Goal: Task Accomplishment & Management: Manage account settings

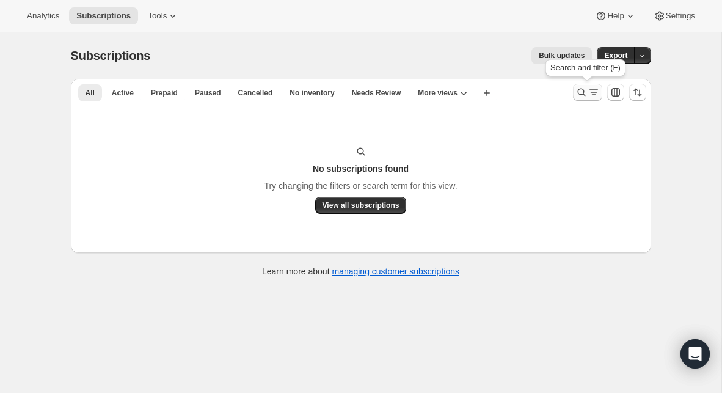
click at [575, 91] on icon "Search and filter results" at bounding box center [581, 92] width 12 height 12
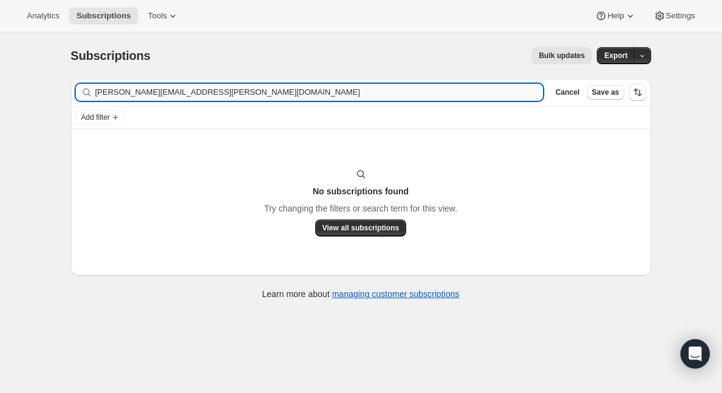
click at [237, 98] on input "[PERSON_NAME][EMAIL_ADDRESS][PERSON_NAME][DOMAIN_NAME]" at bounding box center [319, 92] width 448 height 17
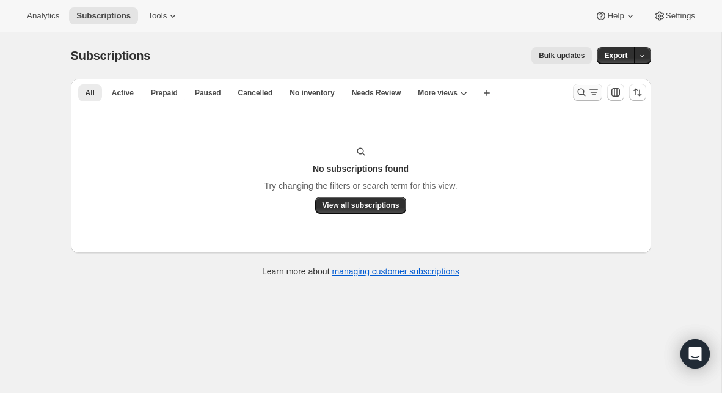
click at [576, 95] on icon "Search and filter results" at bounding box center [581, 92] width 12 height 12
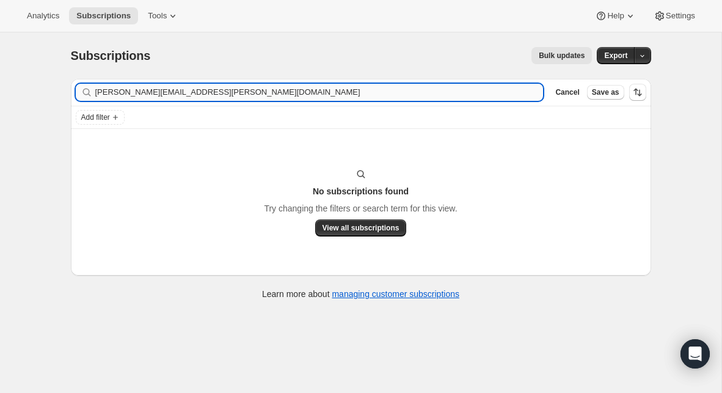
click at [240, 93] on input "[PERSON_NAME][EMAIL_ADDRESS][PERSON_NAME][DOMAIN_NAME]" at bounding box center [319, 92] width 448 height 17
click at [239, 91] on input "[PERSON_NAME][EMAIL_ADDRESS][PERSON_NAME][DOMAIN_NAME]" at bounding box center [308, 92] width 426 height 17
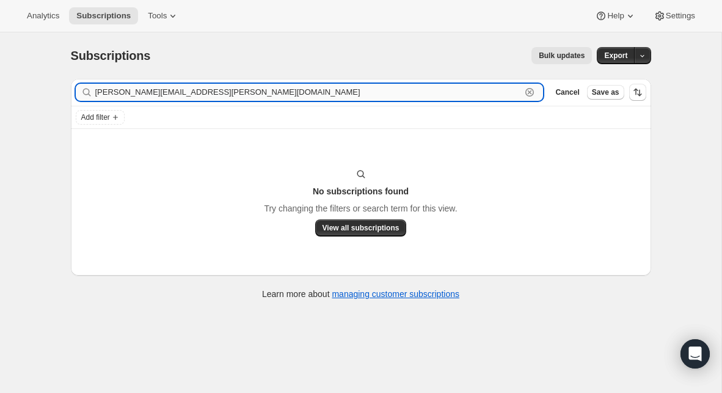
click at [239, 91] on input "[PERSON_NAME][EMAIL_ADDRESS][PERSON_NAME][DOMAIN_NAME]" at bounding box center [308, 92] width 426 height 17
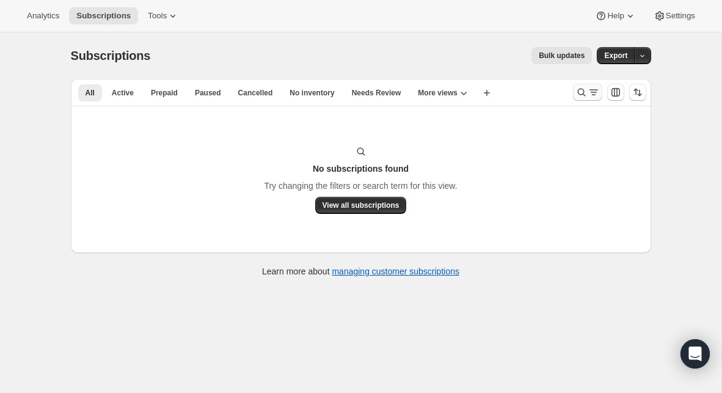
click at [581, 97] on icon "Search and filter results" at bounding box center [581, 92] width 12 height 12
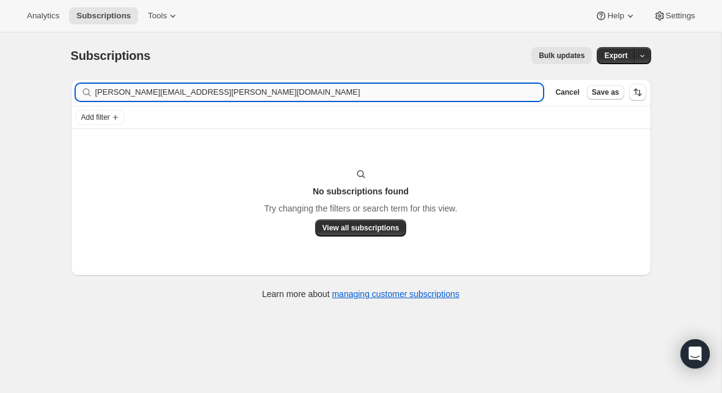
click at [247, 93] on input "[PERSON_NAME][EMAIL_ADDRESS][PERSON_NAME][DOMAIN_NAME]" at bounding box center [319, 92] width 448 height 17
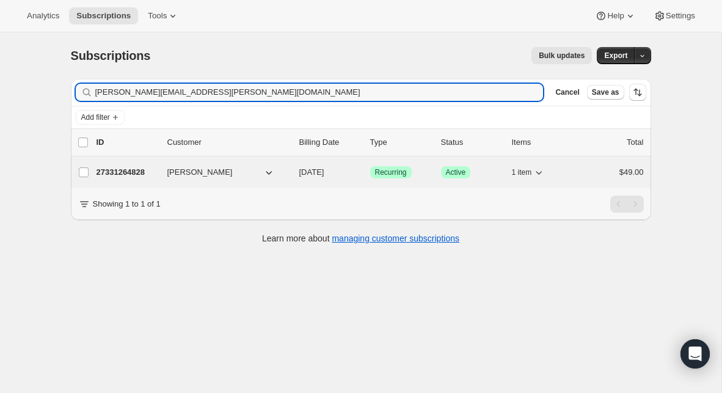
type input "donny.forbes@rockchurcla.com"
click at [197, 175] on span "Donny Forbes" at bounding box center [199, 172] width 65 height 12
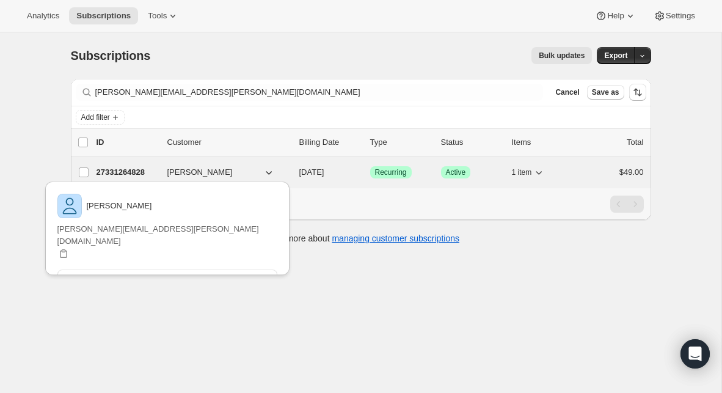
click at [126, 171] on p "27331264828" at bounding box center [127, 172] width 61 height 12
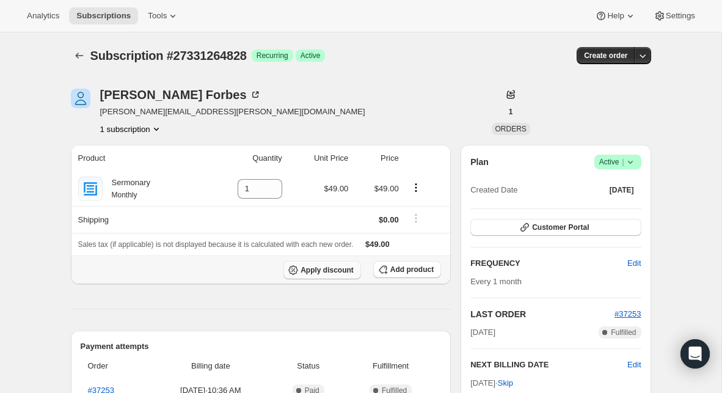
click at [339, 270] on span "Apply discount" at bounding box center [327, 270] width 53 height 10
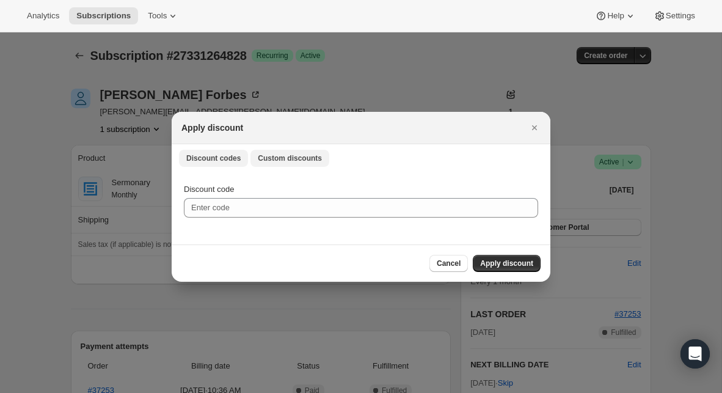
click at [290, 156] on span "Custom discounts" at bounding box center [290, 158] width 64 height 10
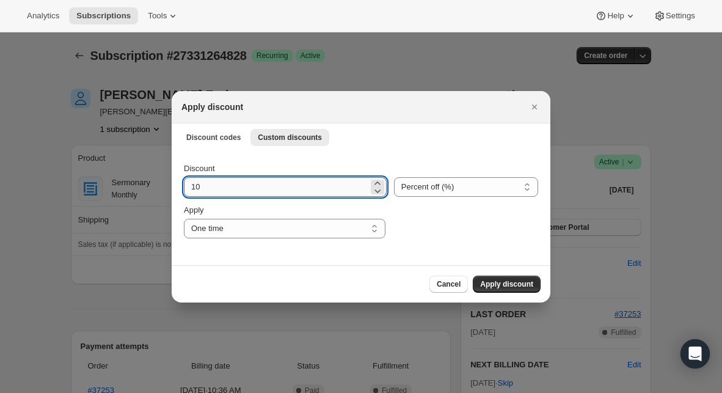
click at [240, 183] on input "10" at bounding box center [276, 187] width 184 height 20
type input "20"
click at [416, 180] on select "Percent off (%) Amount off ($)" at bounding box center [466, 187] width 144 height 20
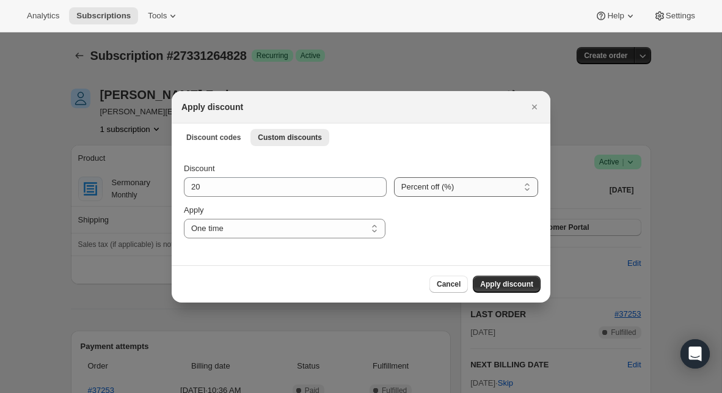
select select "fixed"
click at [394, 177] on select "Percent off (%) Amount off ($)" at bounding box center [466, 187] width 144 height 20
click at [330, 223] on select "One time Specify instances... Indefinitely" at bounding box center [285, 229] width 202 height 20
select select "specific"
click at [184, 219] on select "One time Specify instances... Indefinitely" at bounding box center [285, 229] width 202 height 20
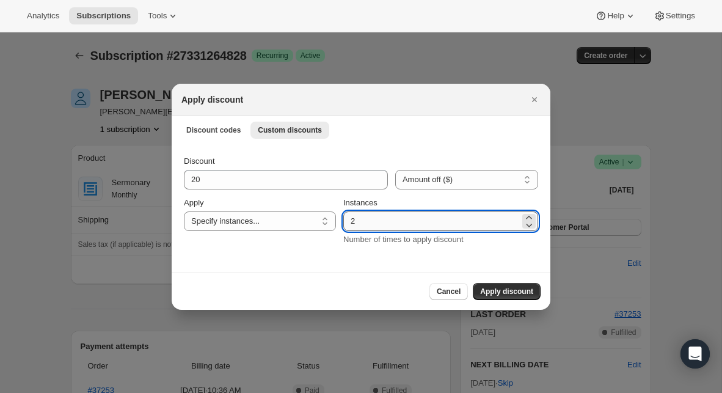
click at [352, 221] on input "2" at bounding box center [431, 221] width 177 height 20
type input "12"
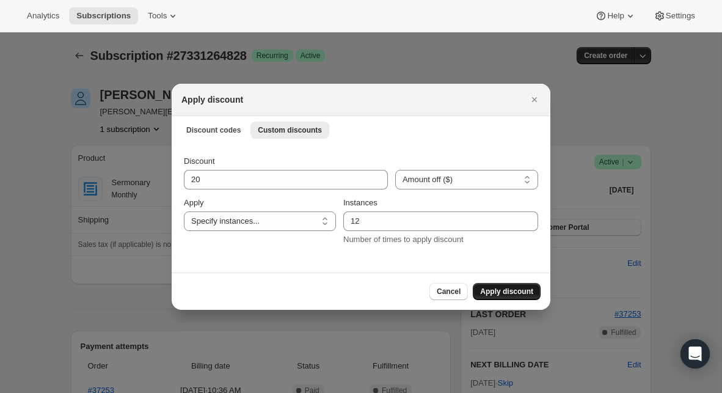
click at [496, 289] on span "Apply discount" at bounding box center [506, 291] width 53 height 10
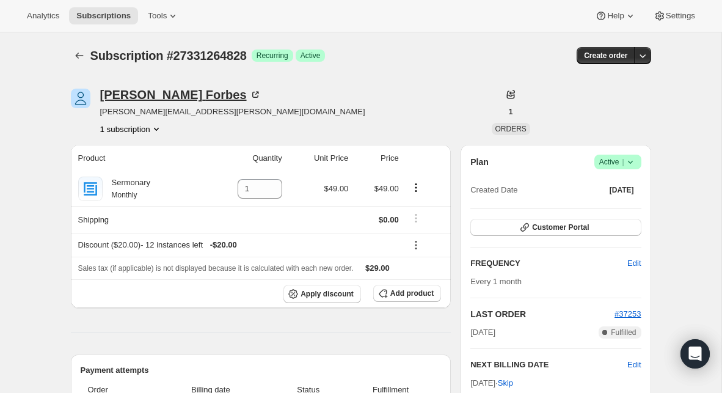
click at [249, 93] on icon at bounding box center [255, 95] width 12 height 12
